Goal: Book appointment/travel/reservation

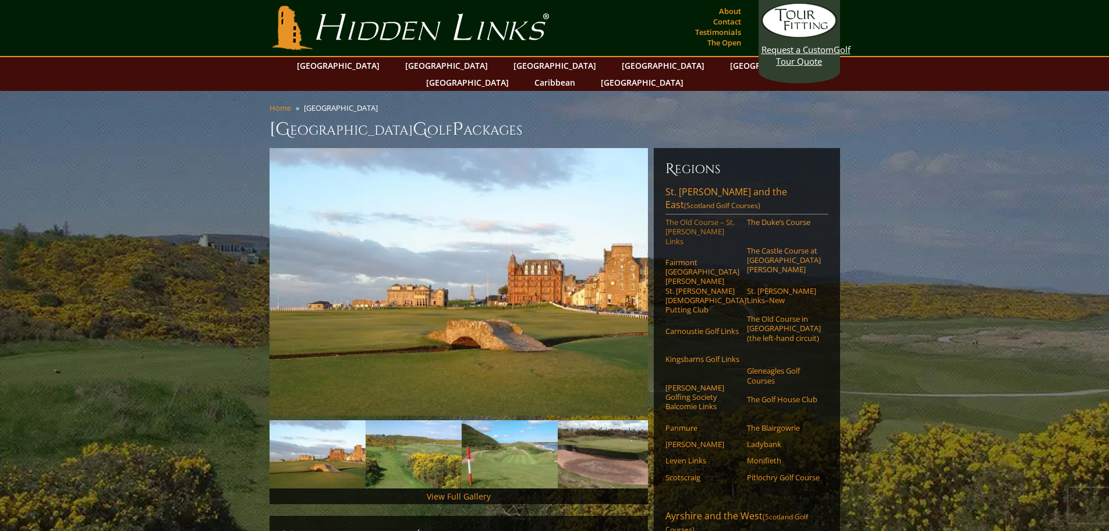
click at [699, 241] on link "The Old Course – St. [PERSON_NAME] Links" at bounding box center [703, 231] width 74 height 29
